Goal: Information Seeking & Learning: Learn about a topic

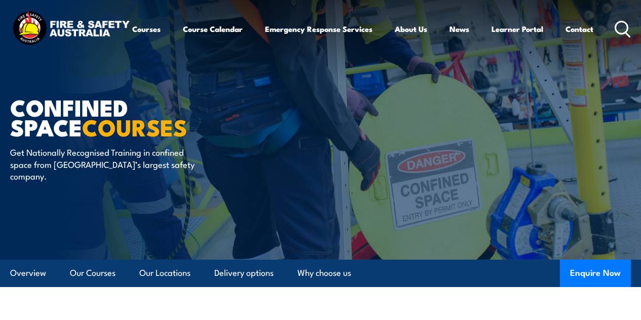
click at [517, 49] on div "Courses Course Calendar Emergency Response Services Services Overview Emergency…" at bounding box center [320, 29] width 620 height 40
click at [614, 37] on icon at bounding box center [622, 29] width 16 height 17
click at [615, 33] on circle at bounding box center [621, 27] width 12 height 12
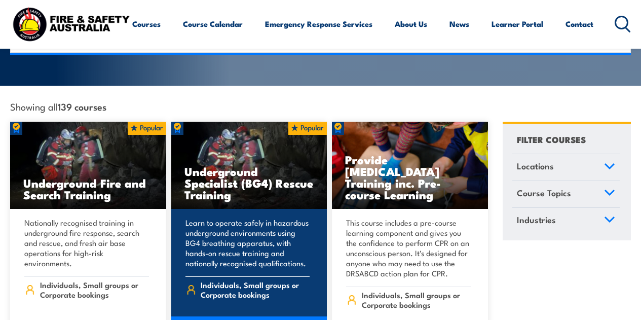
scroll to position [203, 0]
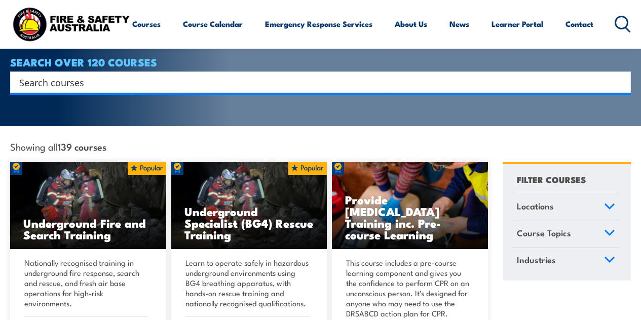
click at [604, 229] on icon at bounding box center [609, 232] width 11 height 7
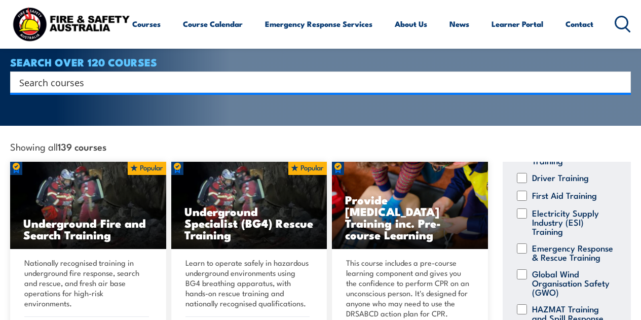
scroll to position [101, 0]
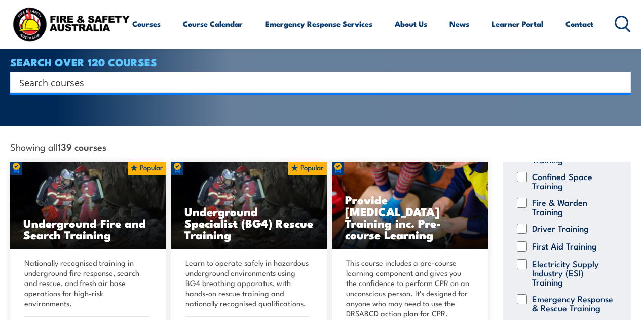
click at [559, 197] on label "Fire & Warden Training" at bounding box center [573, 206] width 83 height 18
click at [527, 197] on input "Fire & Warden Training" at bounding box center [522, 202] width 10 height 10
checkbox input "true"
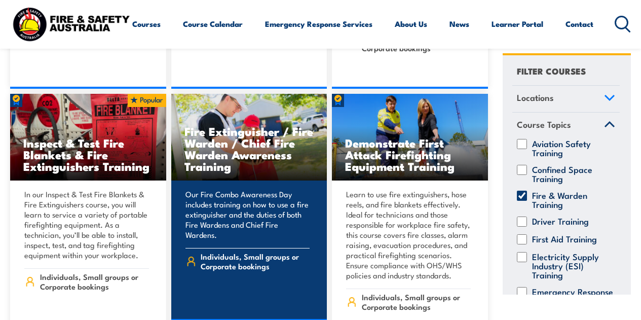
scroll to position [810, 0]
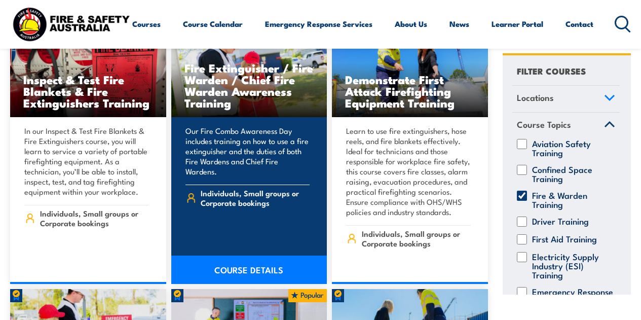
click at [259, 93] on h3 "Fire Extinguisher / Fire Warden / Chief Fire Warden Awareness Training" at bounding box center [249, 85] width 130 height 47
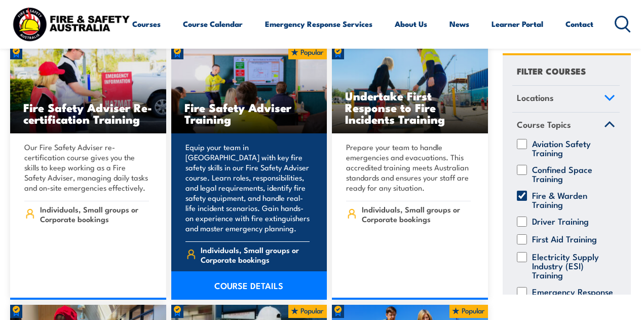
scroll to position [1114, 0]
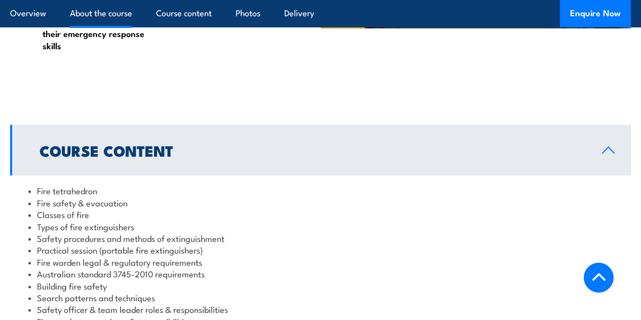
scroll to position [835, 0]
